Goal: Task Accomplishment & Management: Use online tool/utility

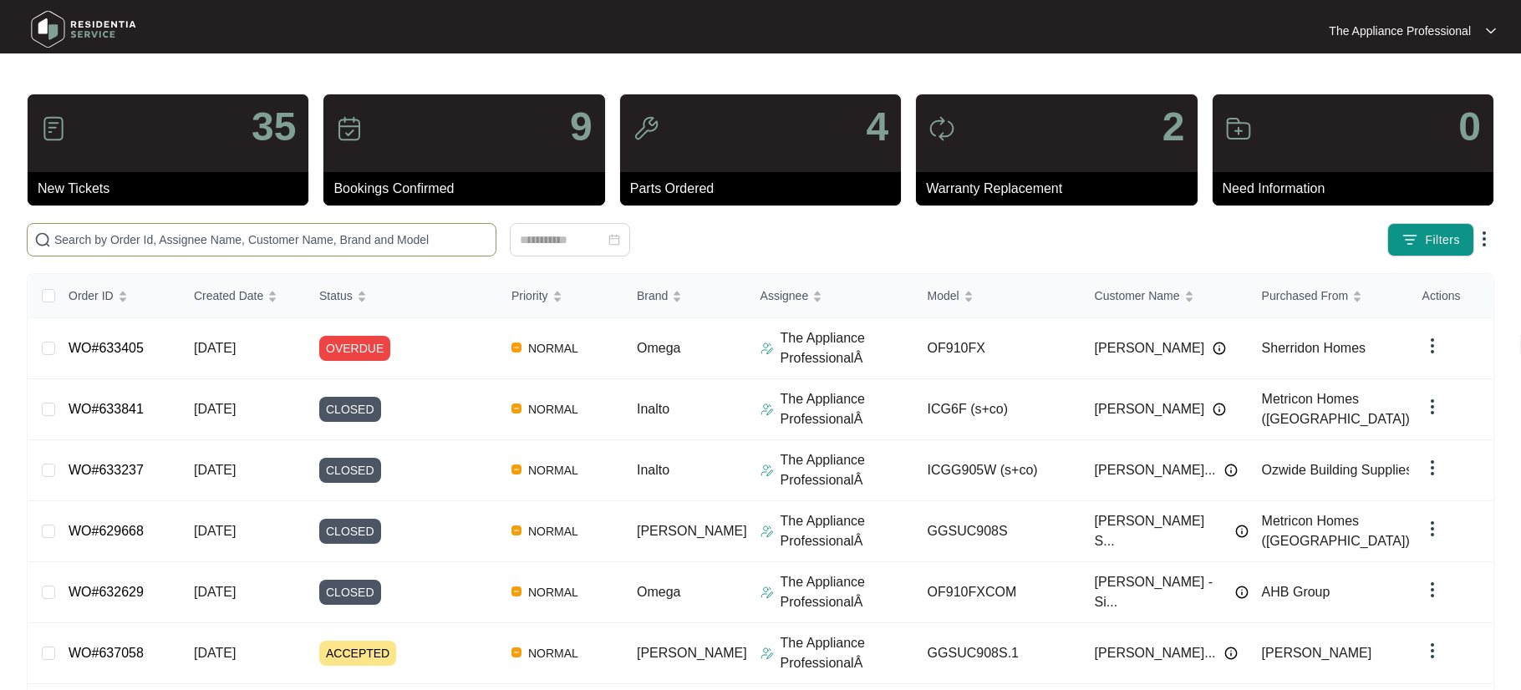
click at [119, 244] on input "text" at bounding box center [271, 240] width 434 height 18
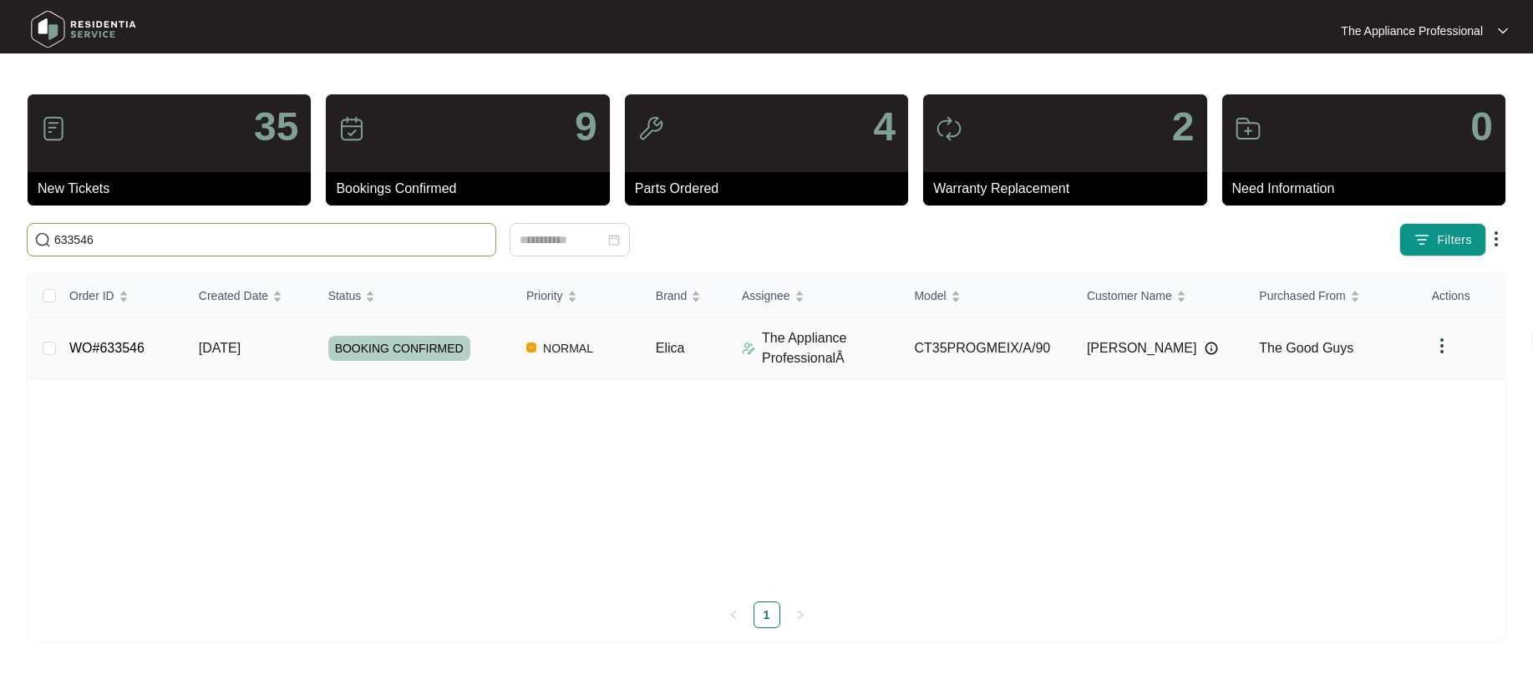
type input "633546"
click at [165, 349] on td "WO#633546" at bounding box center [121, 348] width 130 height 61
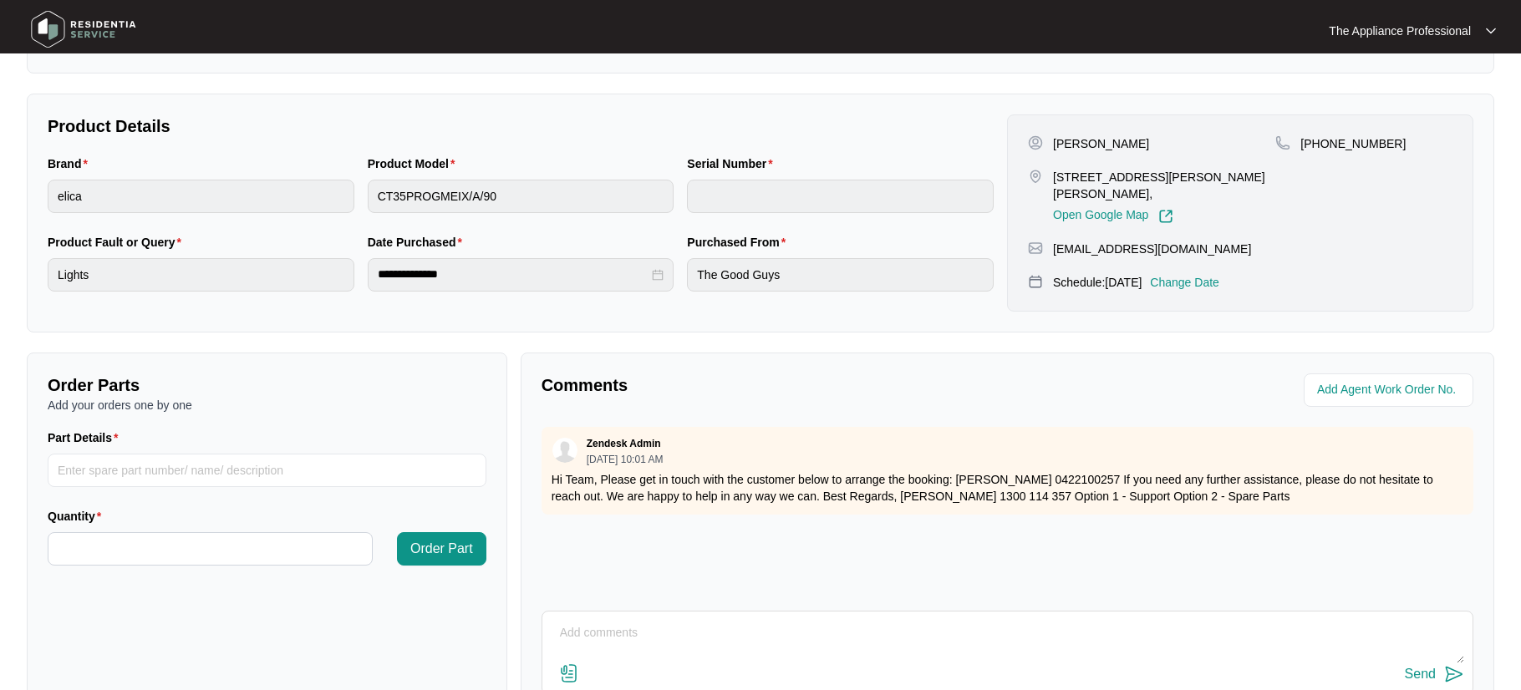
scroll to position [418, 0]
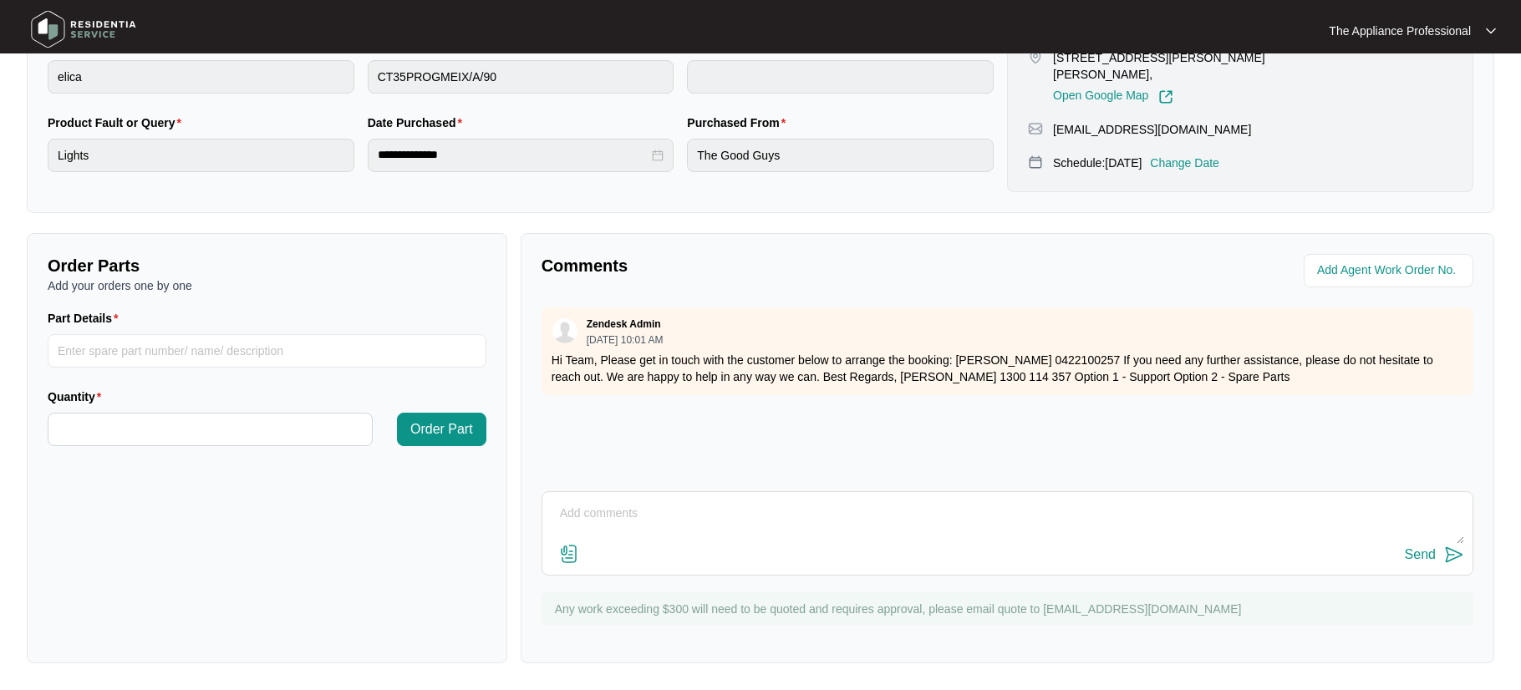
click at [622, 508] on textarea at bounding box center [1007, 521] width 913 height 43
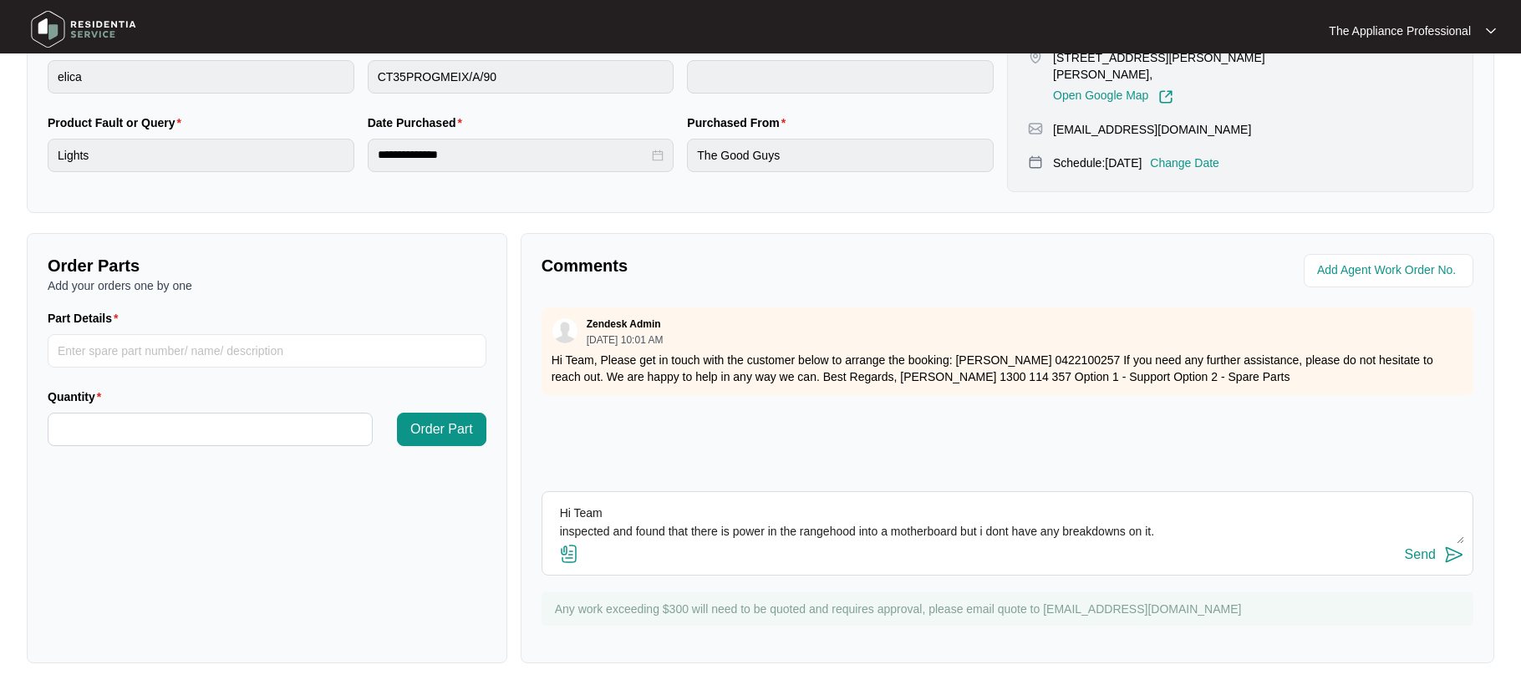
scroll to position [13, 0]
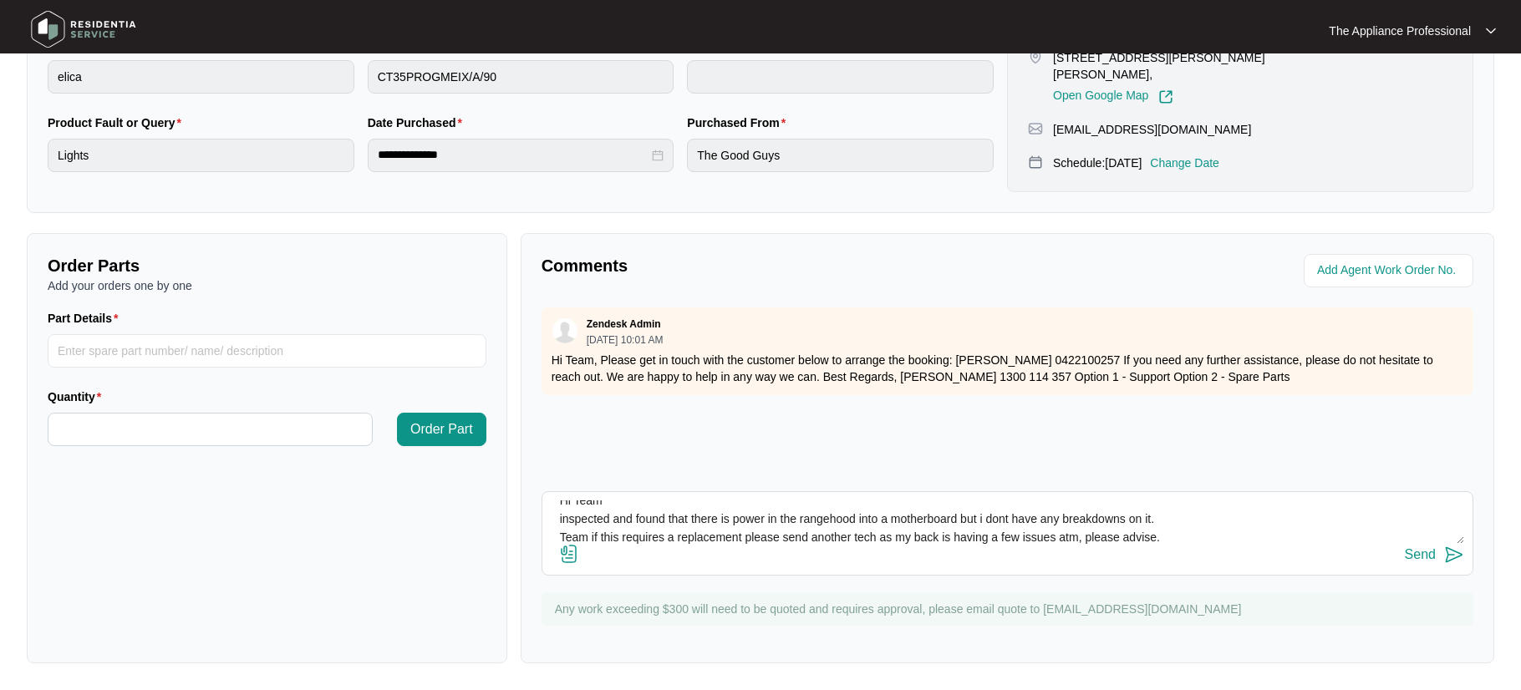
type textarea "Hi Team inspected and found that there is power in the rangehood into a motherb…"
click at [1451, 557] on img at bounding box center [1454, 555] width 20 height 20
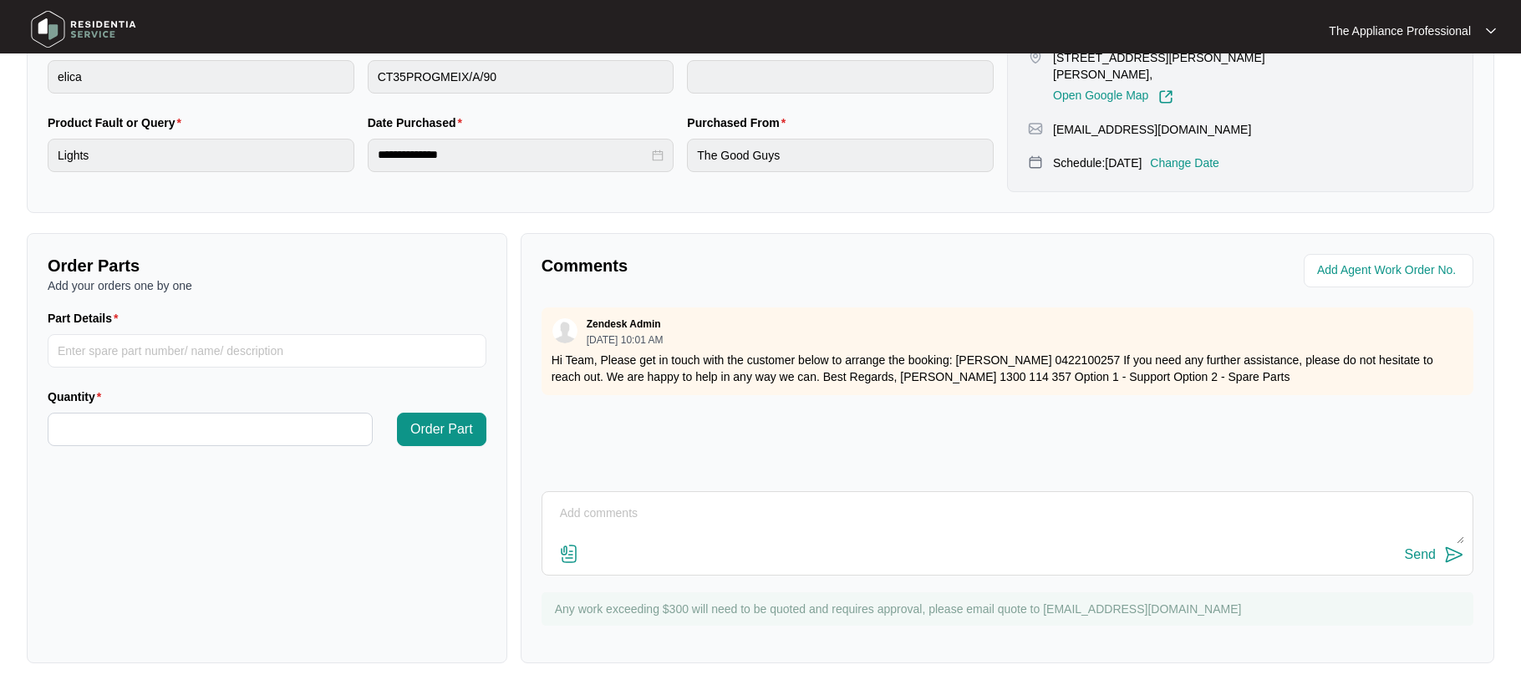
scroll to position [0, 0]
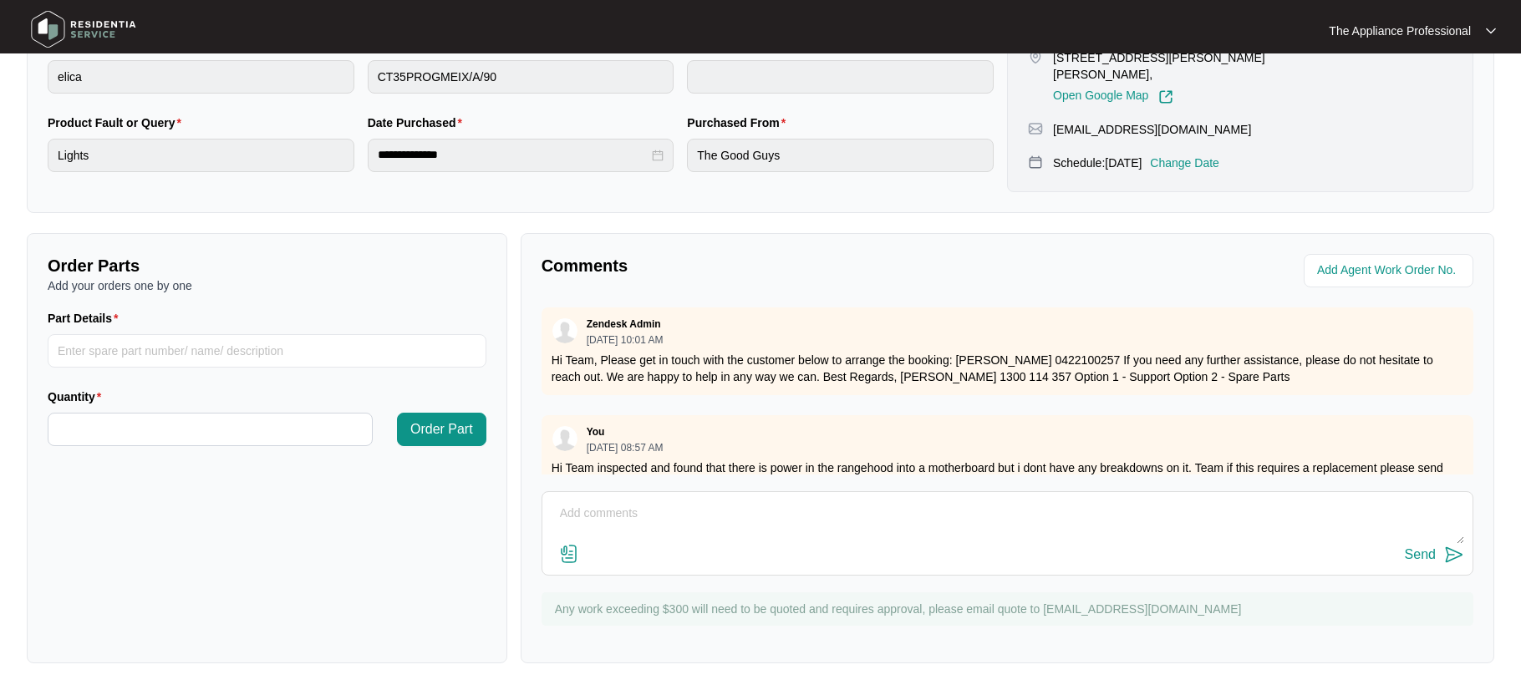
click at [63, 33] on img at bounding box center [83, 29] width 117 height 50
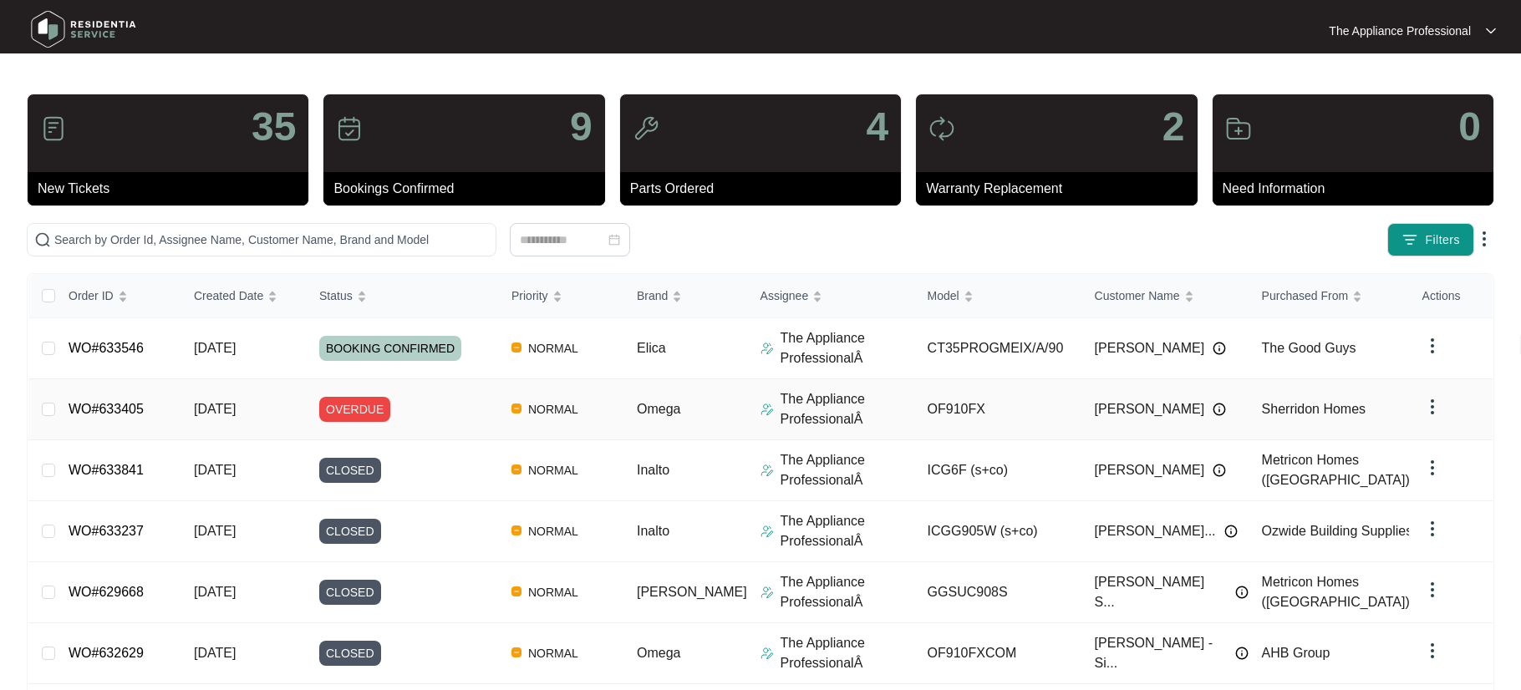
click at [236, 409] on span "[DATE]" at bounding box center [215, 409] width 42 height 14
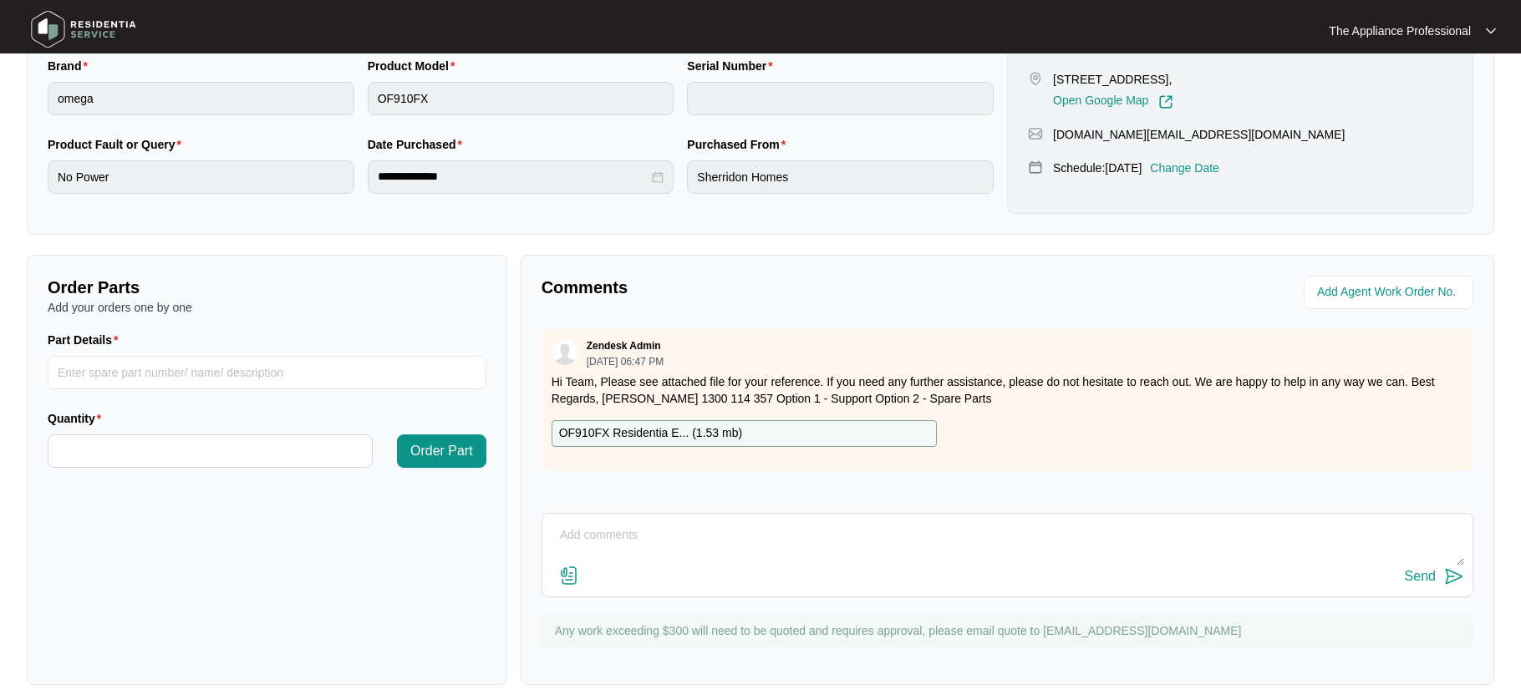
scroll to position [418, 0]
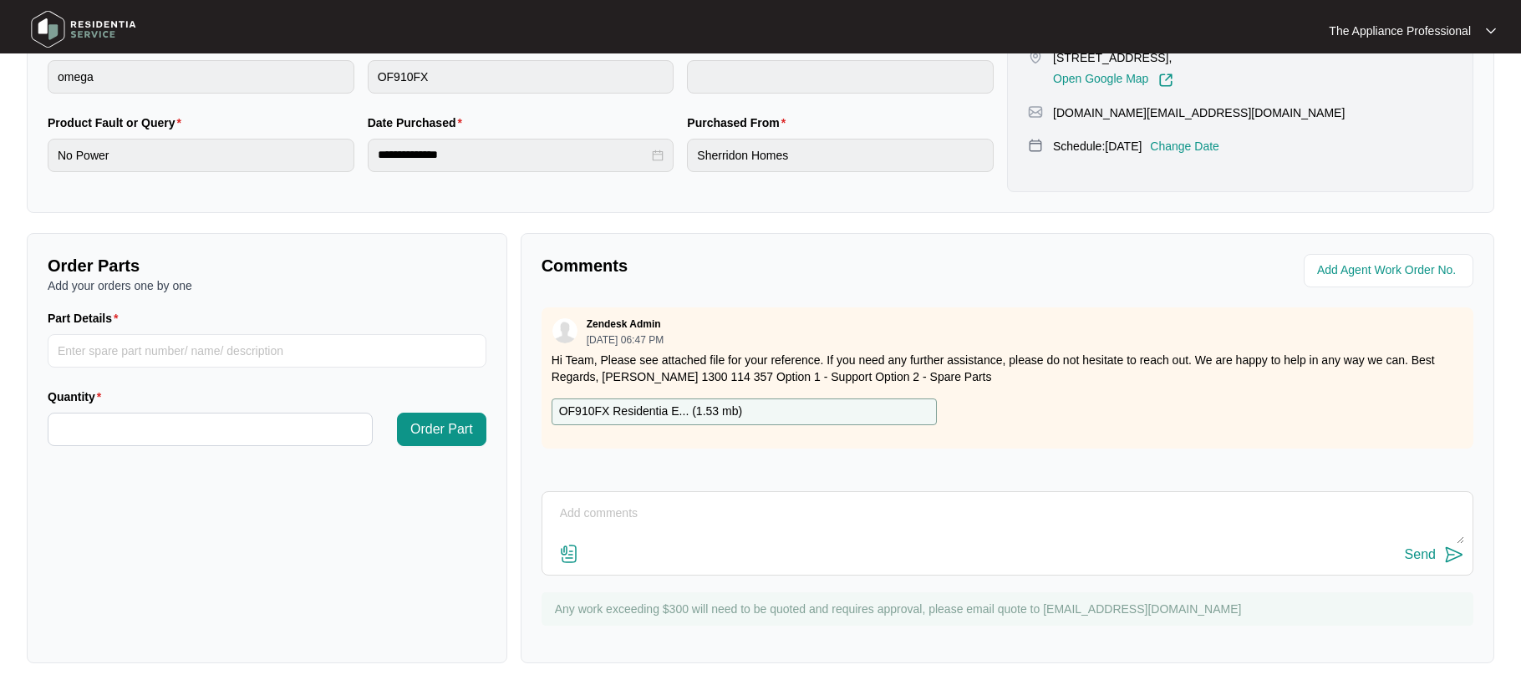
click at [603, 520] on textarea at bounding box center [1007, 521] width 913 height 43
click at [577, 559] on img at bounding box center [569, 554] width 20 height 20
click at [0, 0] on input "file" at bounding box center [0, 0] width 0 height 0
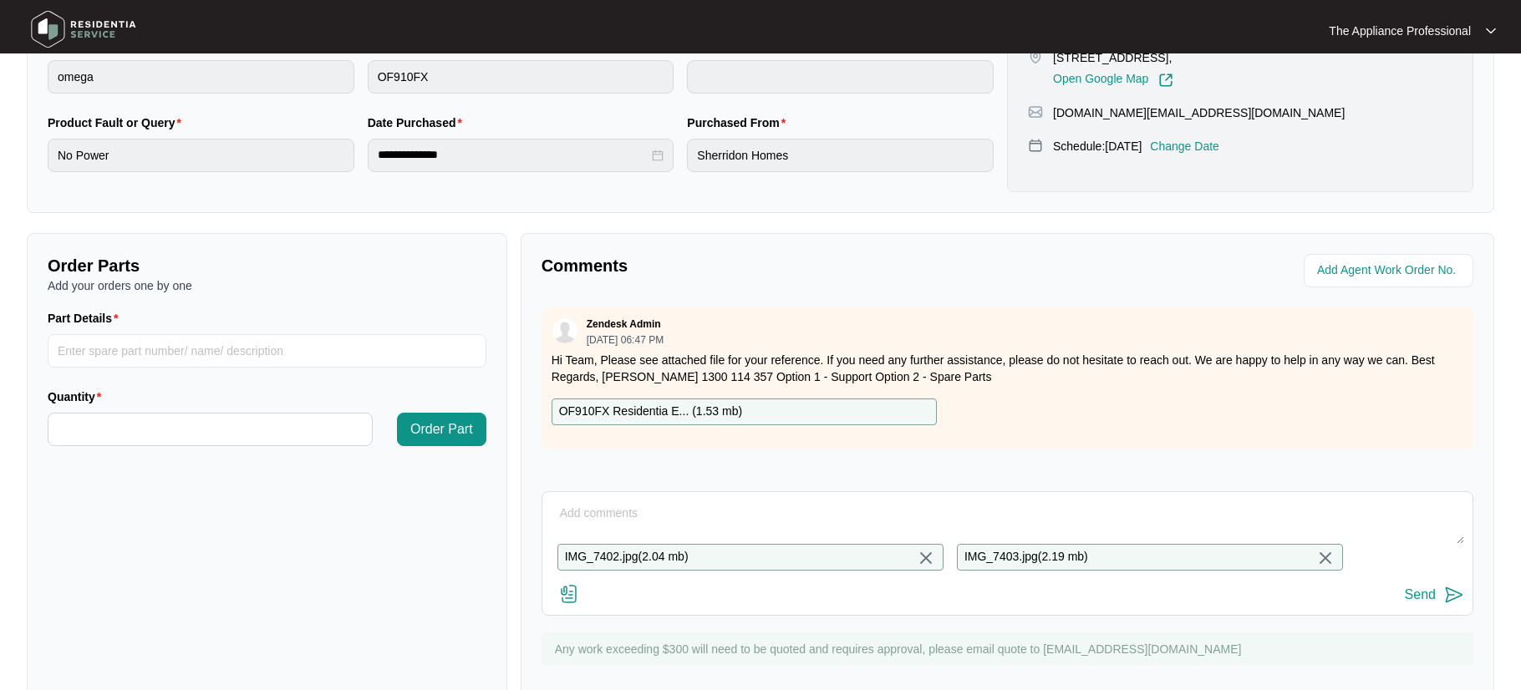
scroll to position [421, 0]
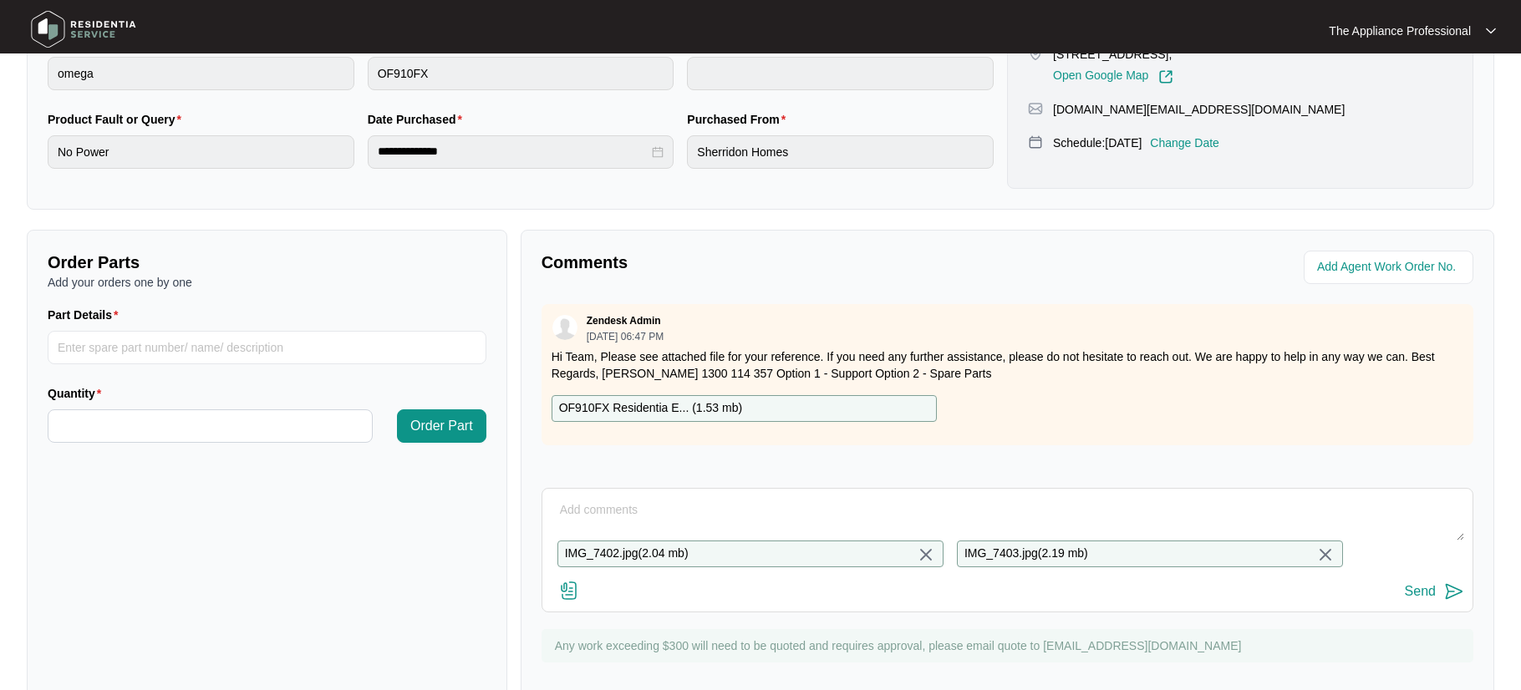
click at [576, 517] on textarea at bounding box center [1007, 518] width 913 height 43
click at [157, 354] on input "Part Details" at bounding box center [267, 347] width 439 height 33
type input "H3530180005"
click at [129, 423] on input "Quantity" at bounding box center [209, 426] width 323 height 32
type input "*"
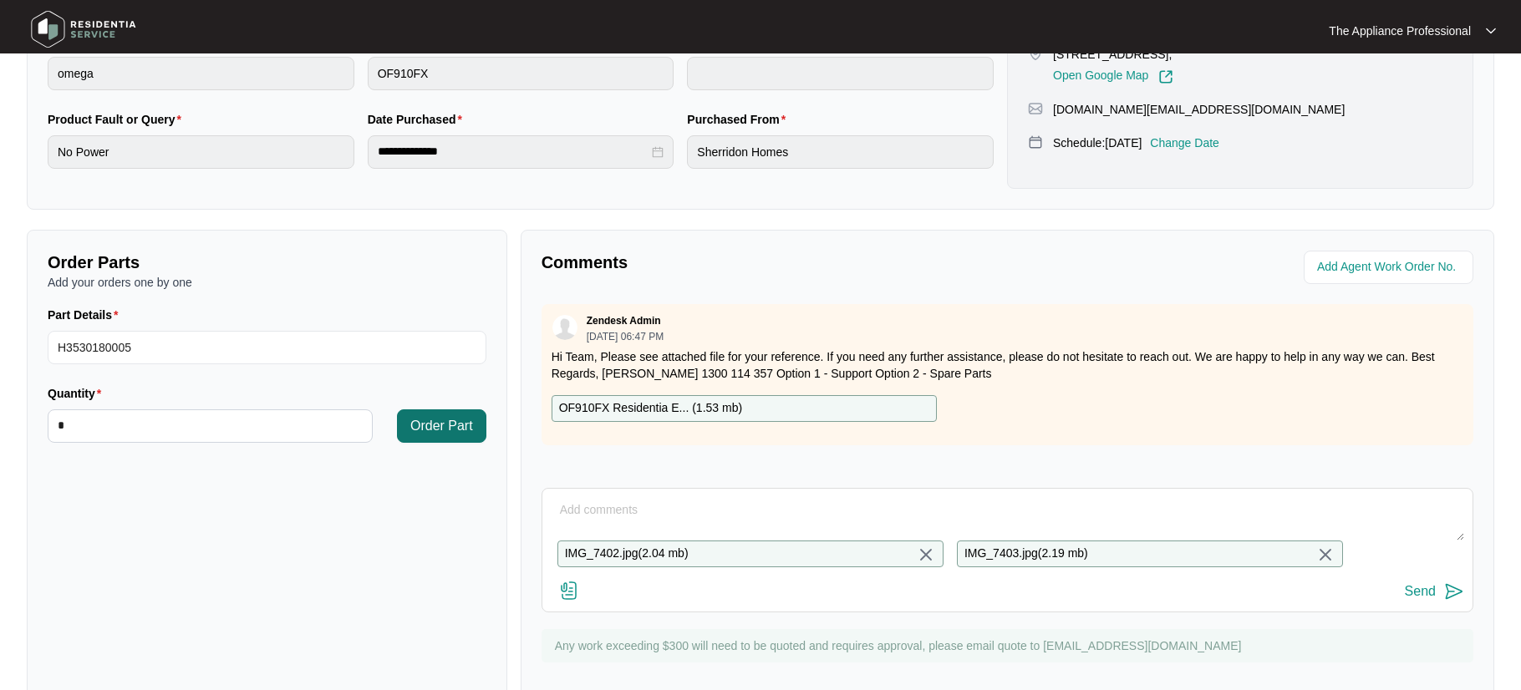
click at [434, 431] on span "Order Part" at bounding box center [441, 426] width 63 height 20
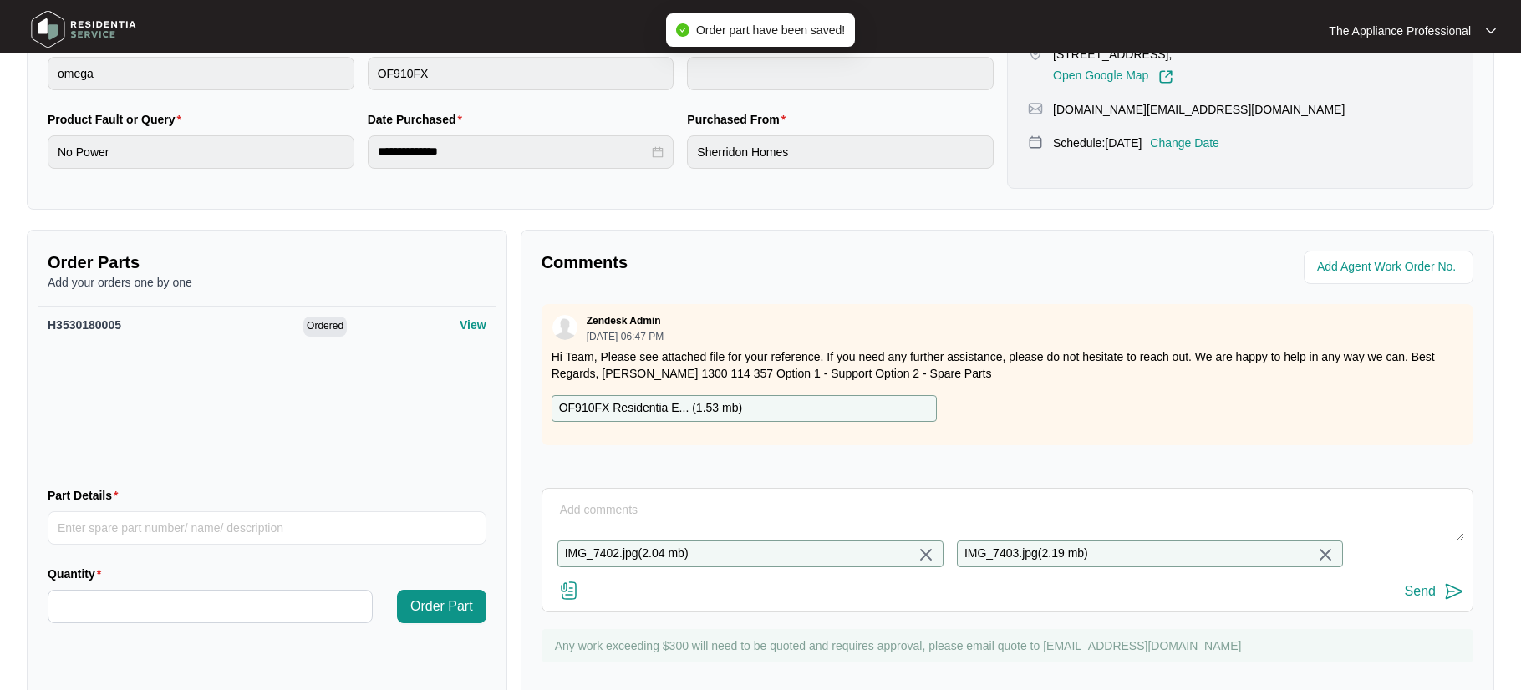
scroll to position [0, 0]
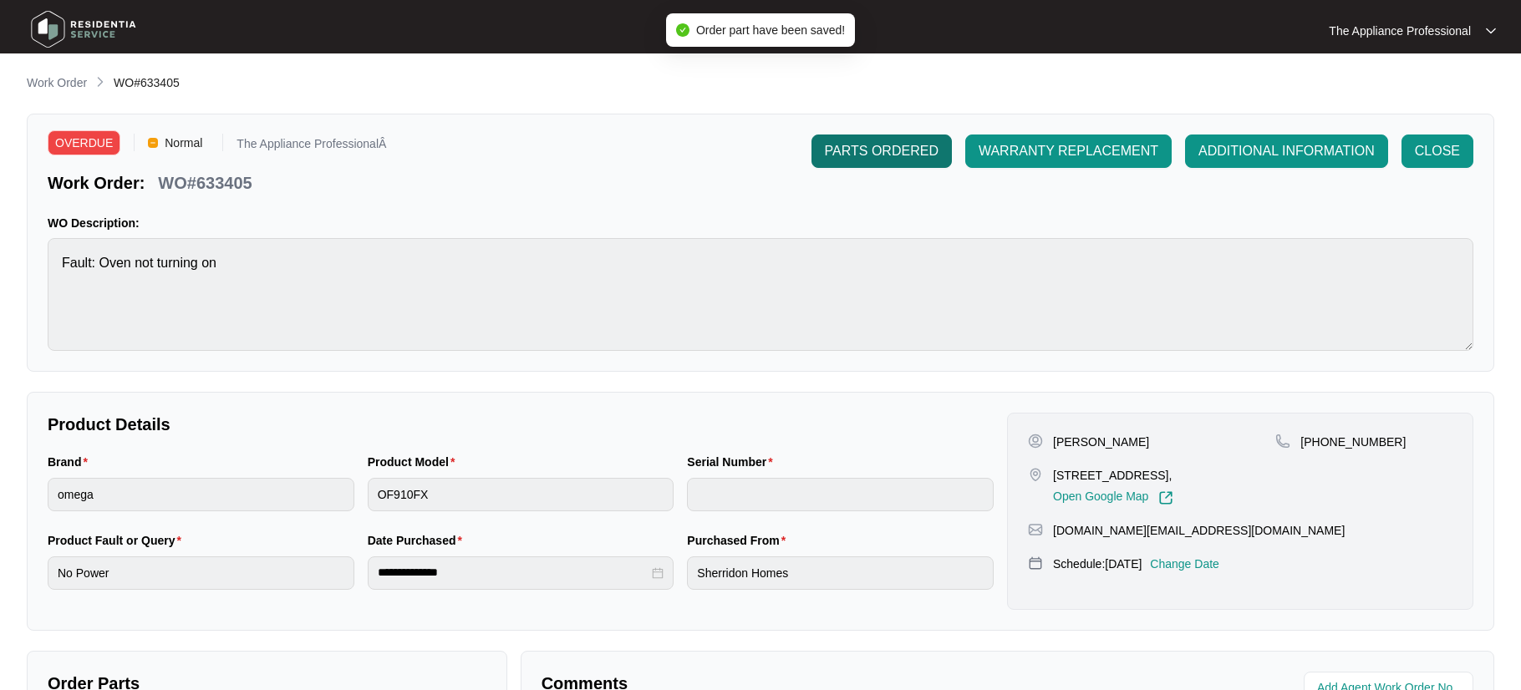
click at [864, 150] on span "PARTS ORDERED" at bounding box center [882, 151] width 114 height 20
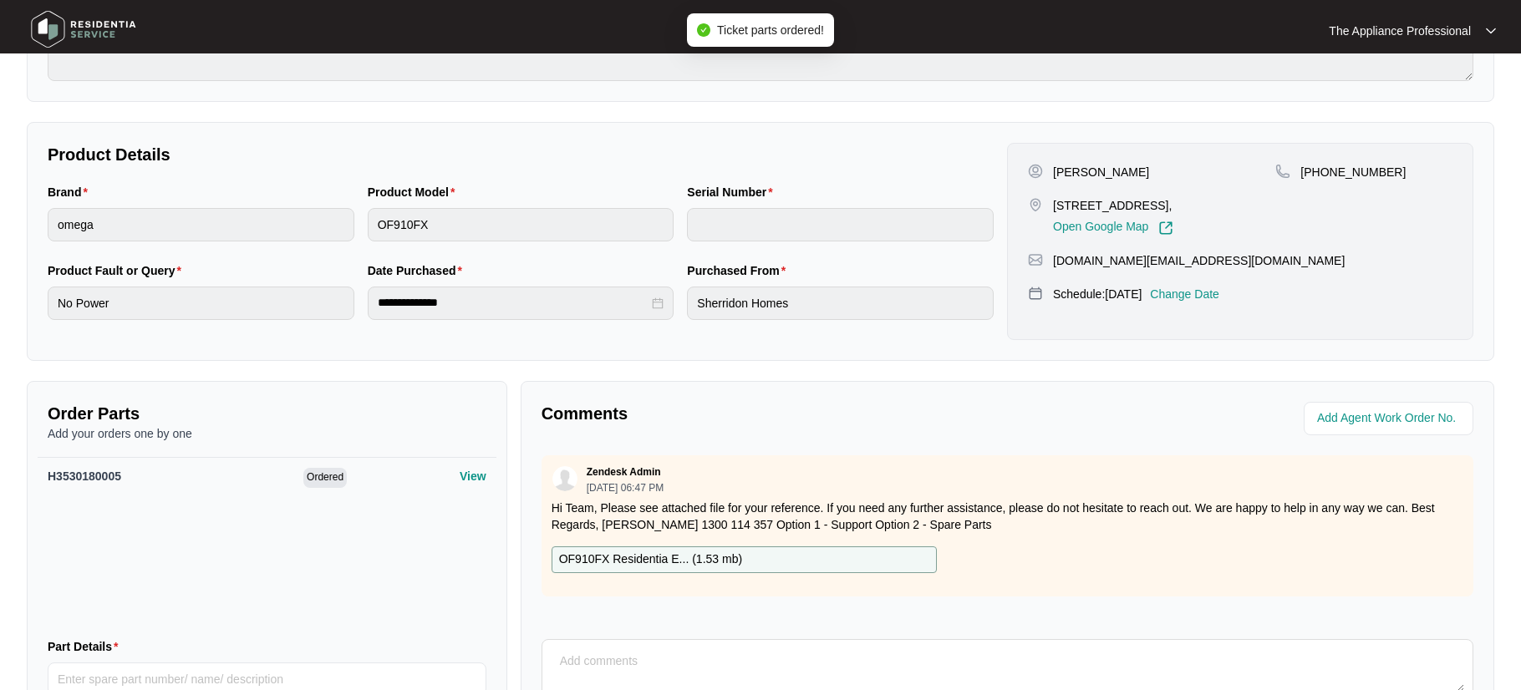
scroll to position [470, 0]
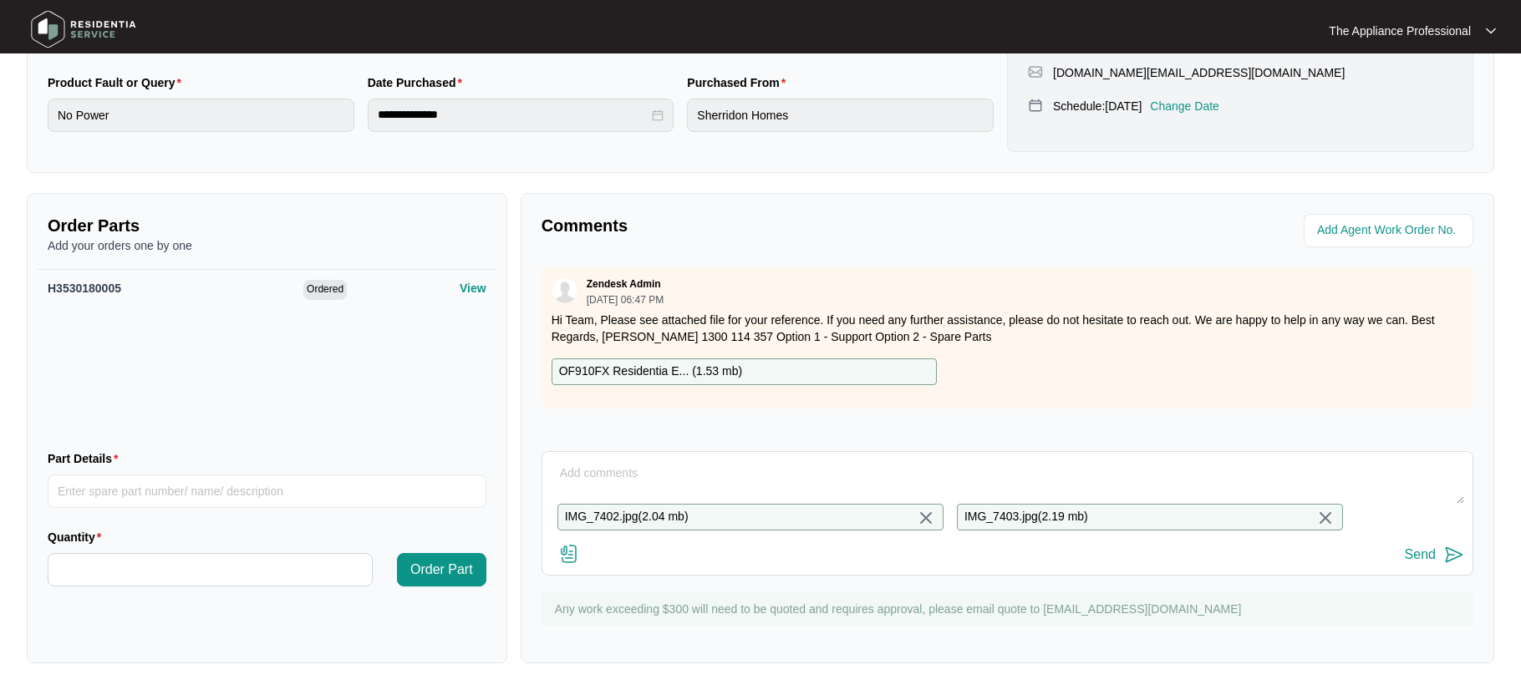
click at [578, 463] on textarea at bounding box center [1007, 481] width 913 height 43
type textarea "Found gas leak and terminal block melted and replaced tested ok."
click at [1456, 558] on img at bounding box center [1454, 555] width 20 height 20
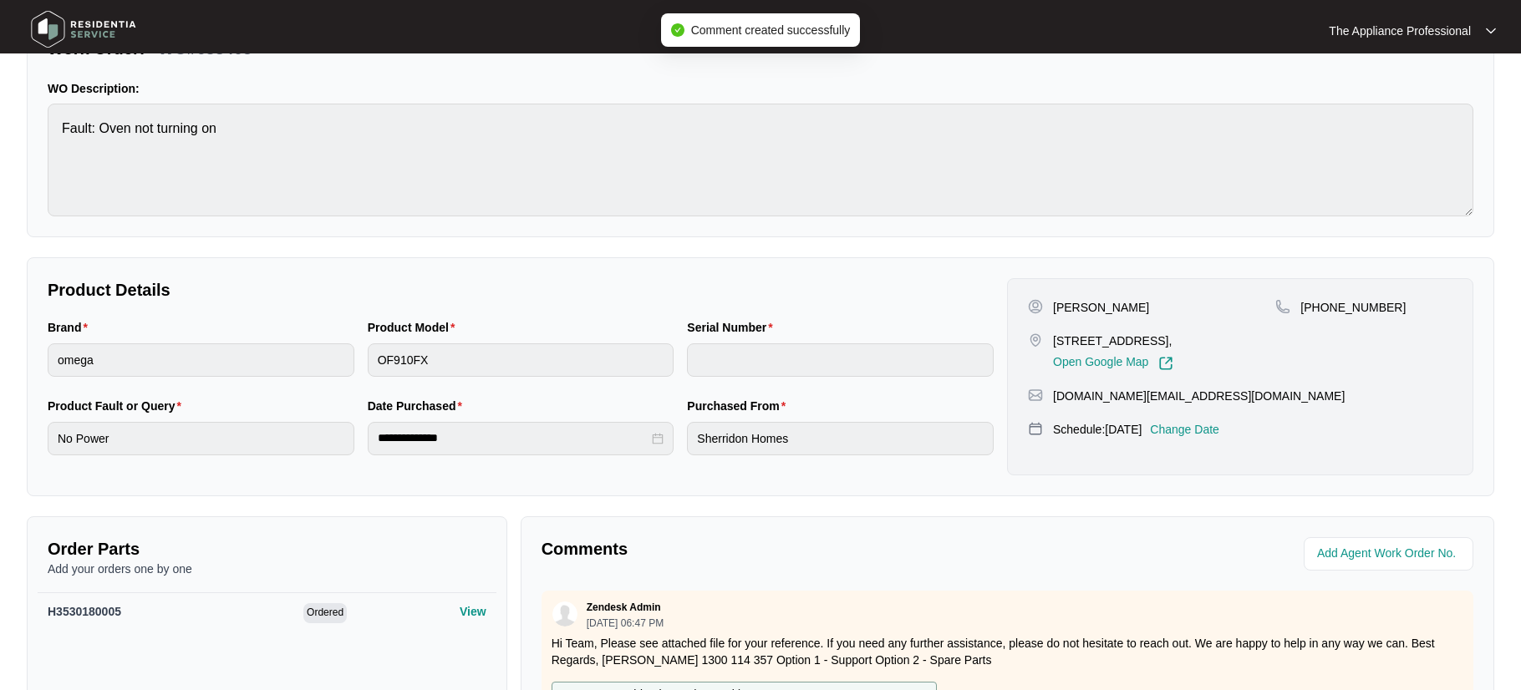
scroll to position [0, 0]
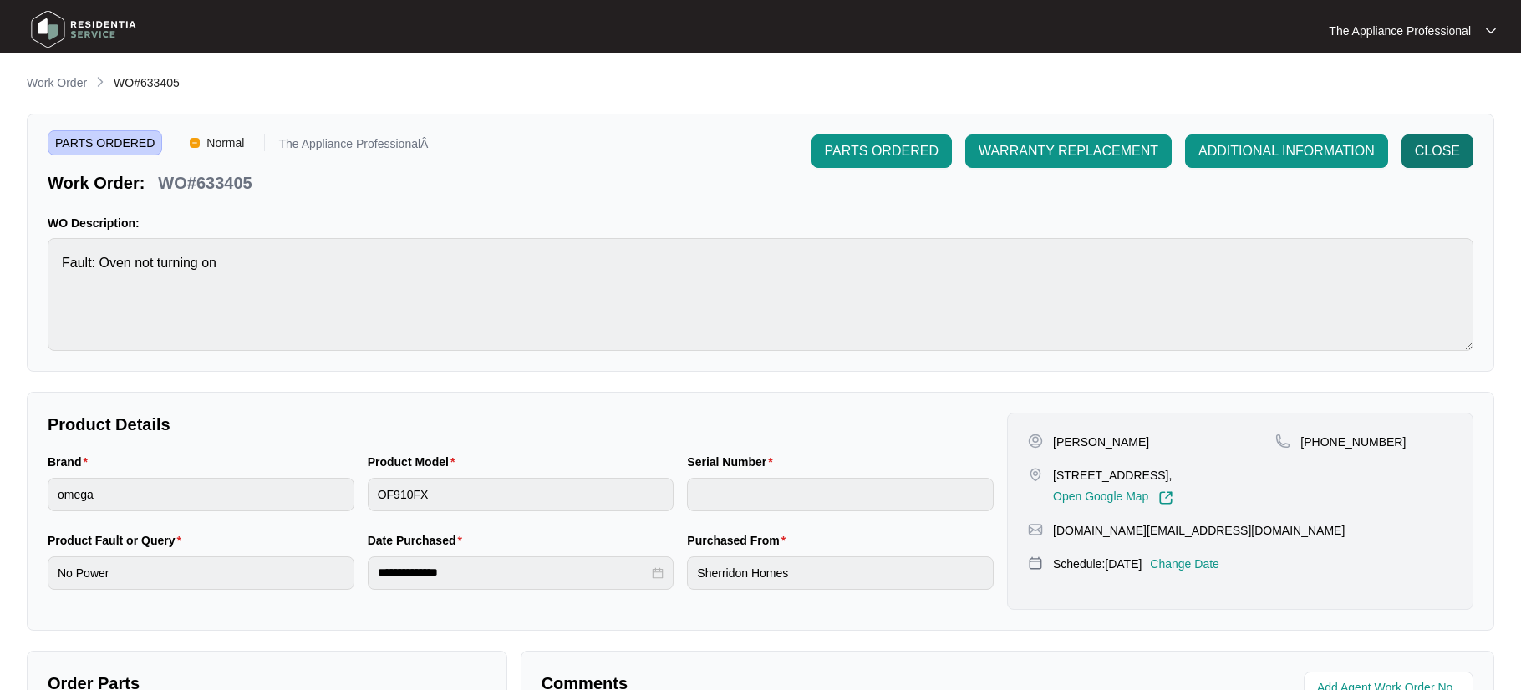
click at [1453, 156] on span "CLOSE" at bounding box center [1437, 151] width 45 height 20
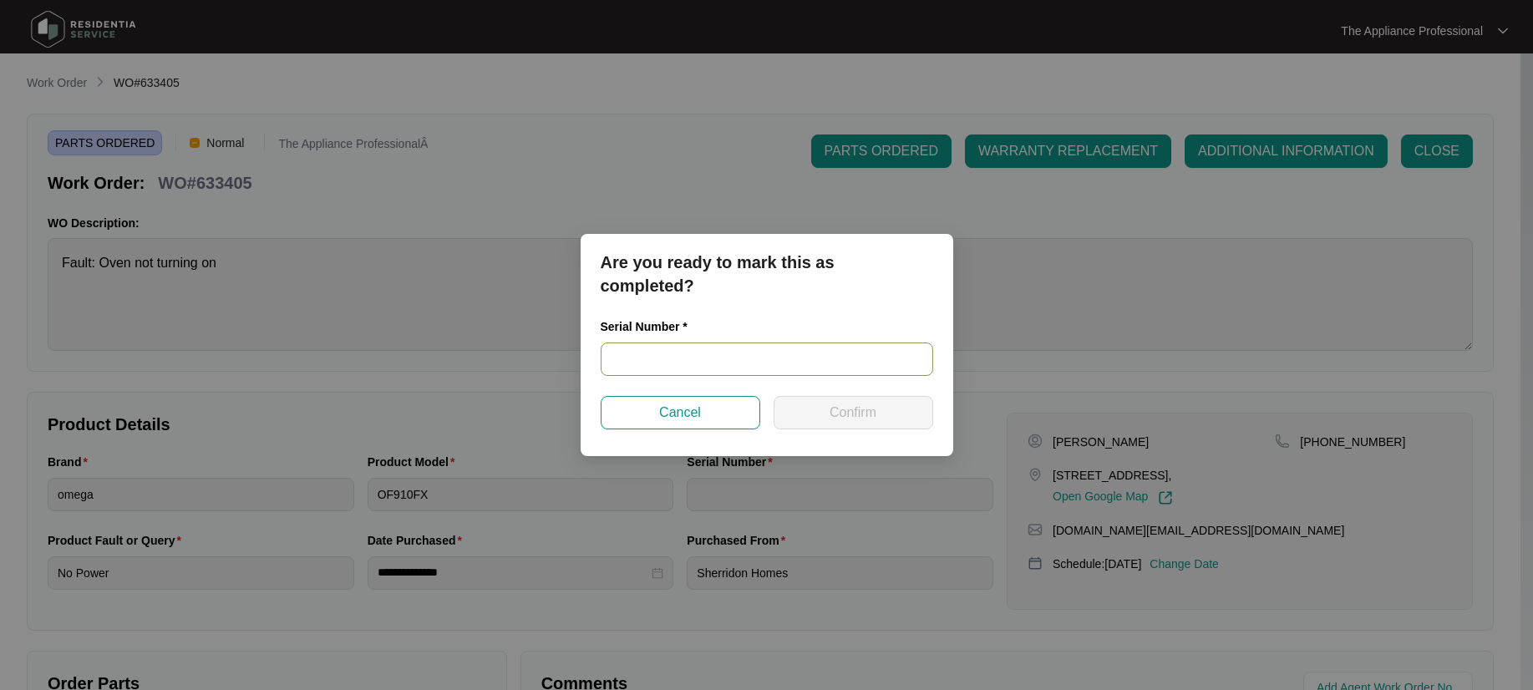
click at [681, 368] on input "text" at bounding box center [767, 359] width 333 height 33
type input "900091522308000582"
click at [863, 409] on span "Confirm" at bounding box center [853, 413] width 47 height 20
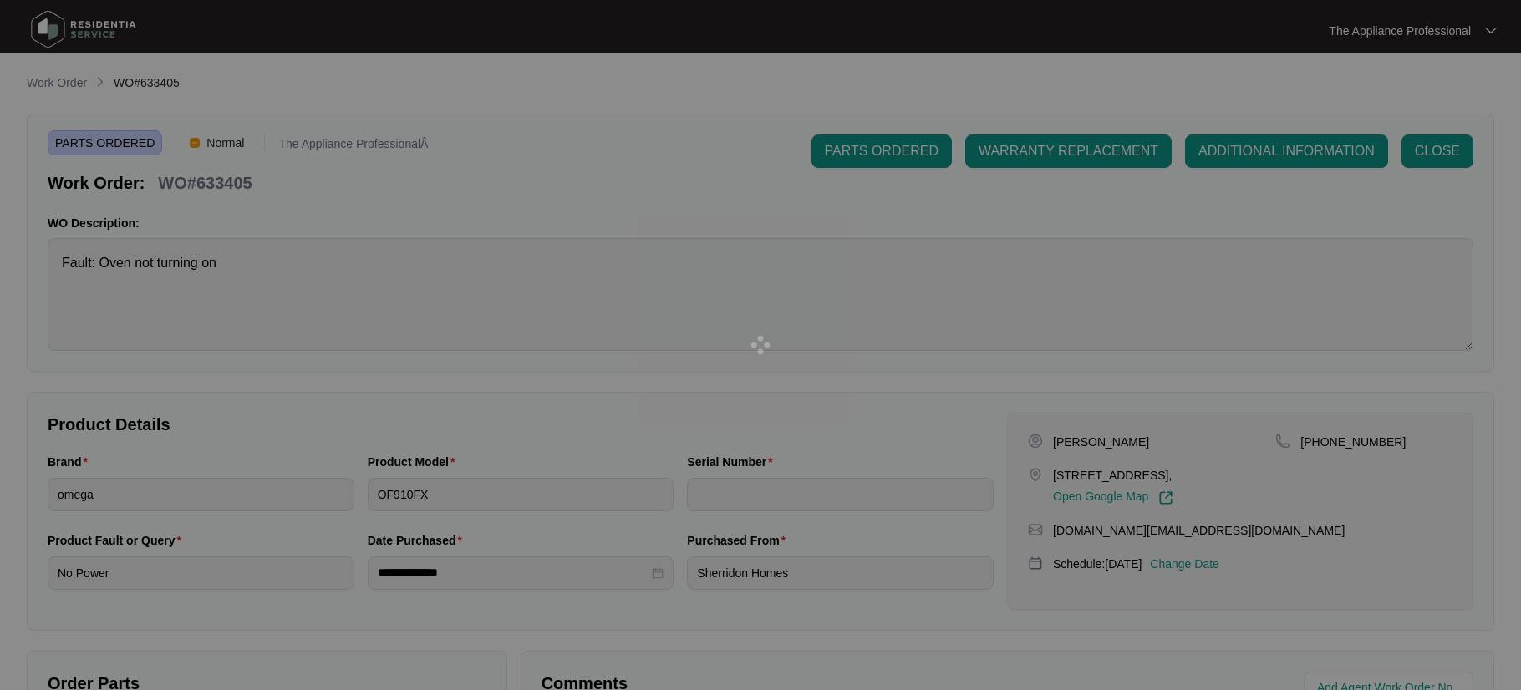
type input "900091522308000582"
